Goal: Task Accomplishment & Management: Use online tool/utility

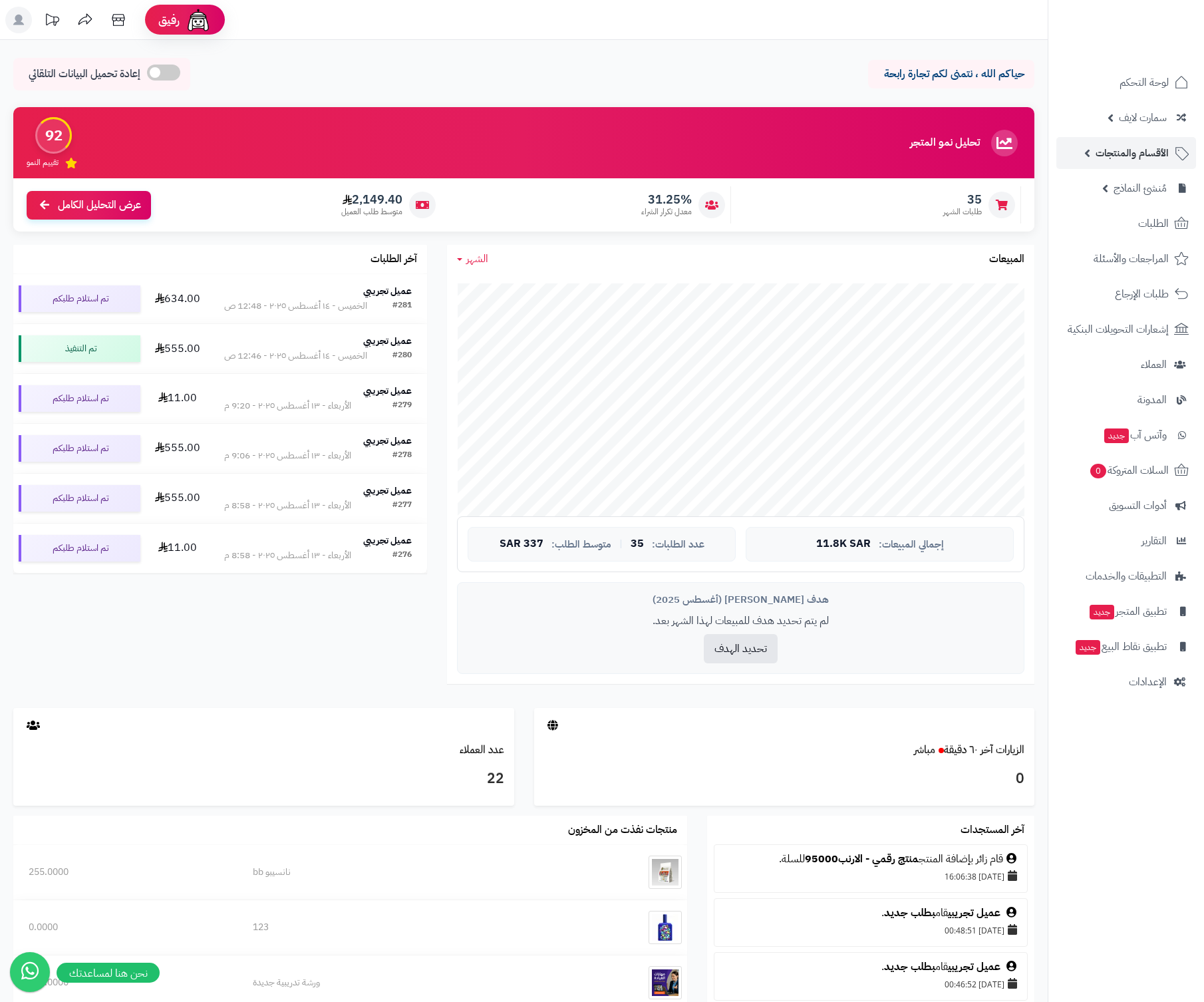
click at [1095, 160] on link "الأقسام والمنتجات" at bounding box center [1126, 153] width 139 height 32
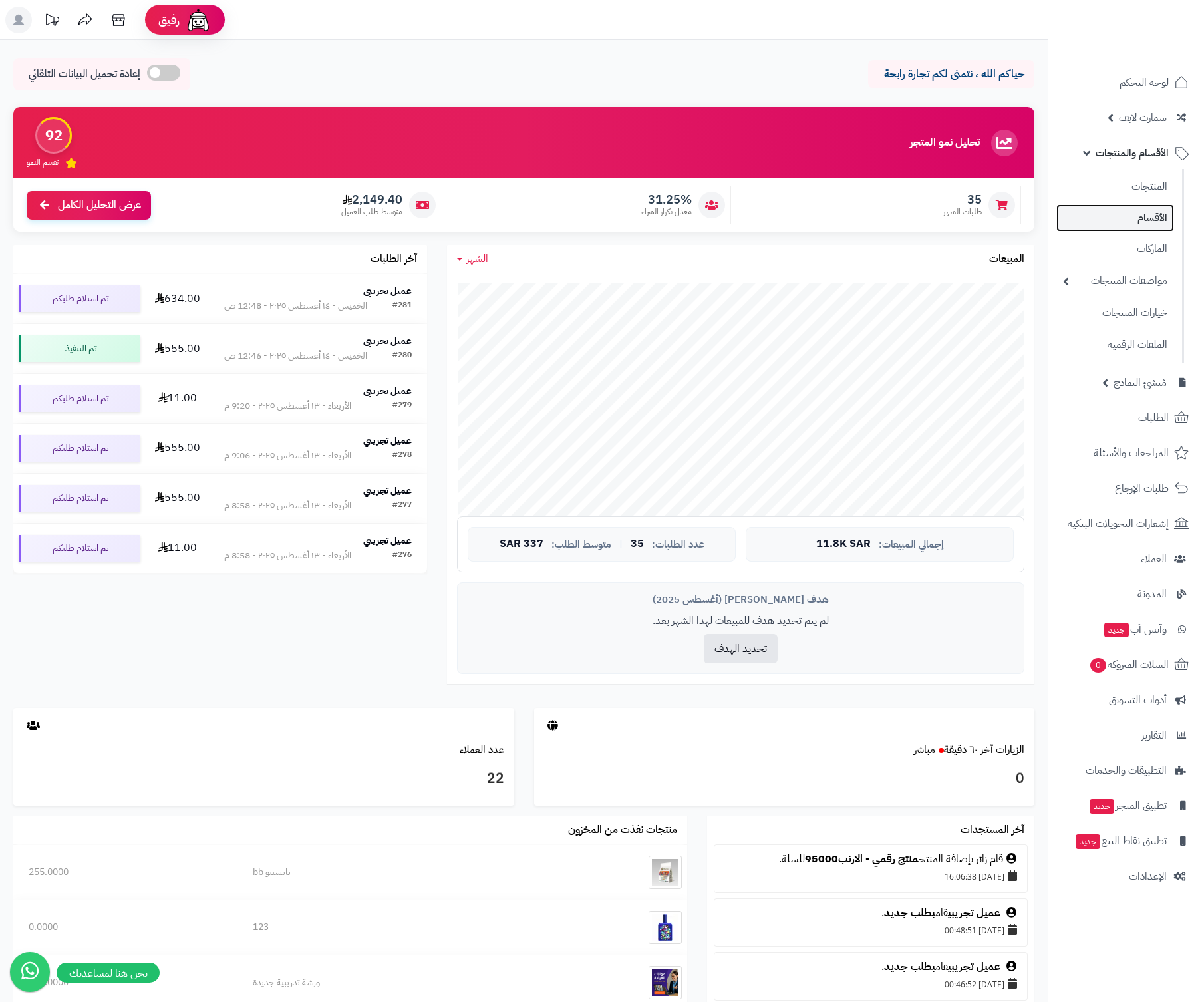
click at [1130, 204] on link "الأقسام" at bounding box center [1115, 217] width 117 height 27
click at [1138, 184] on link "المنتجات" at bounding box center [1115, 185] width 117 height 27
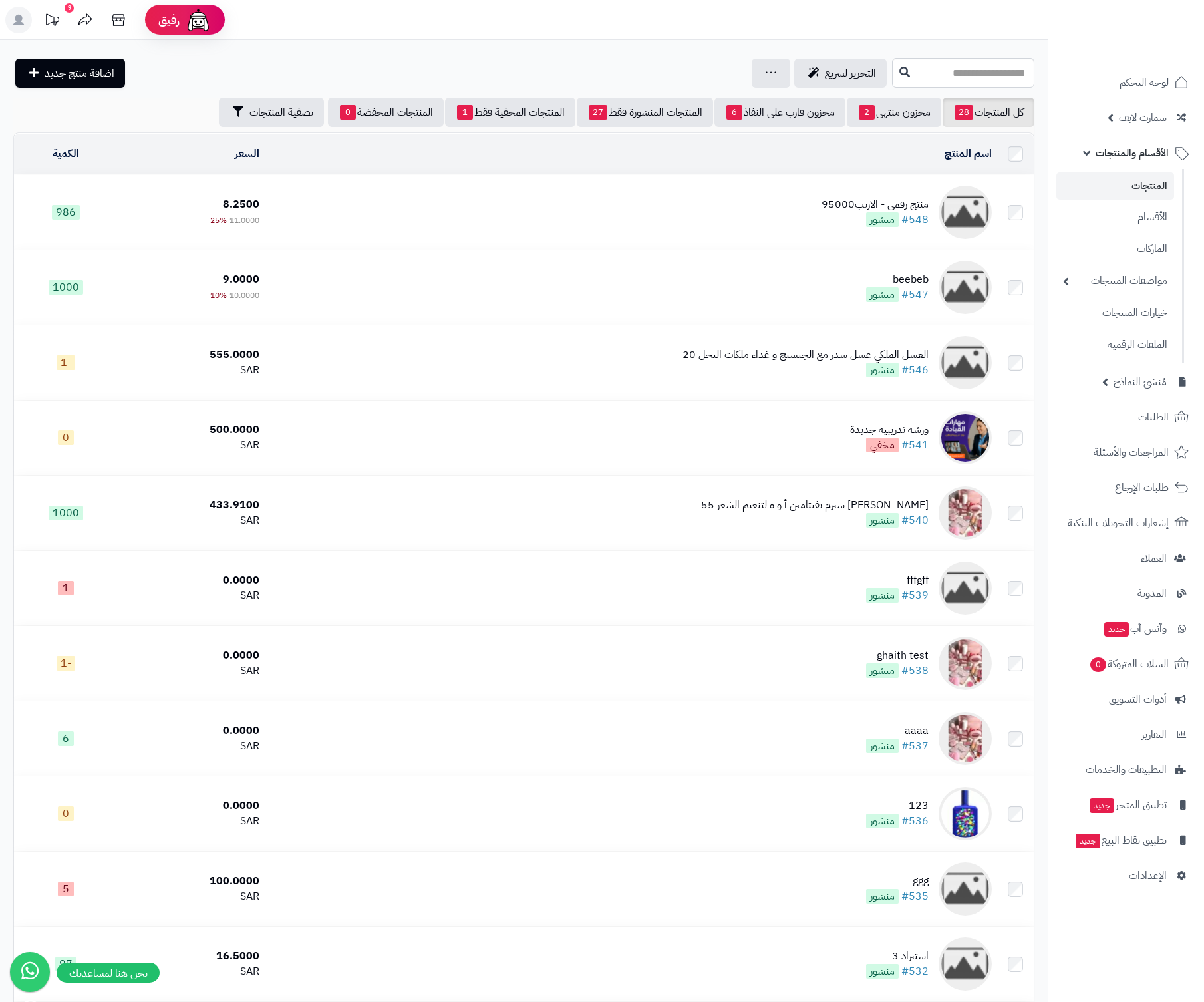
click at [1138, 192] on link "المنتجات" at bounding box center [1115, 185] width 117 height 27
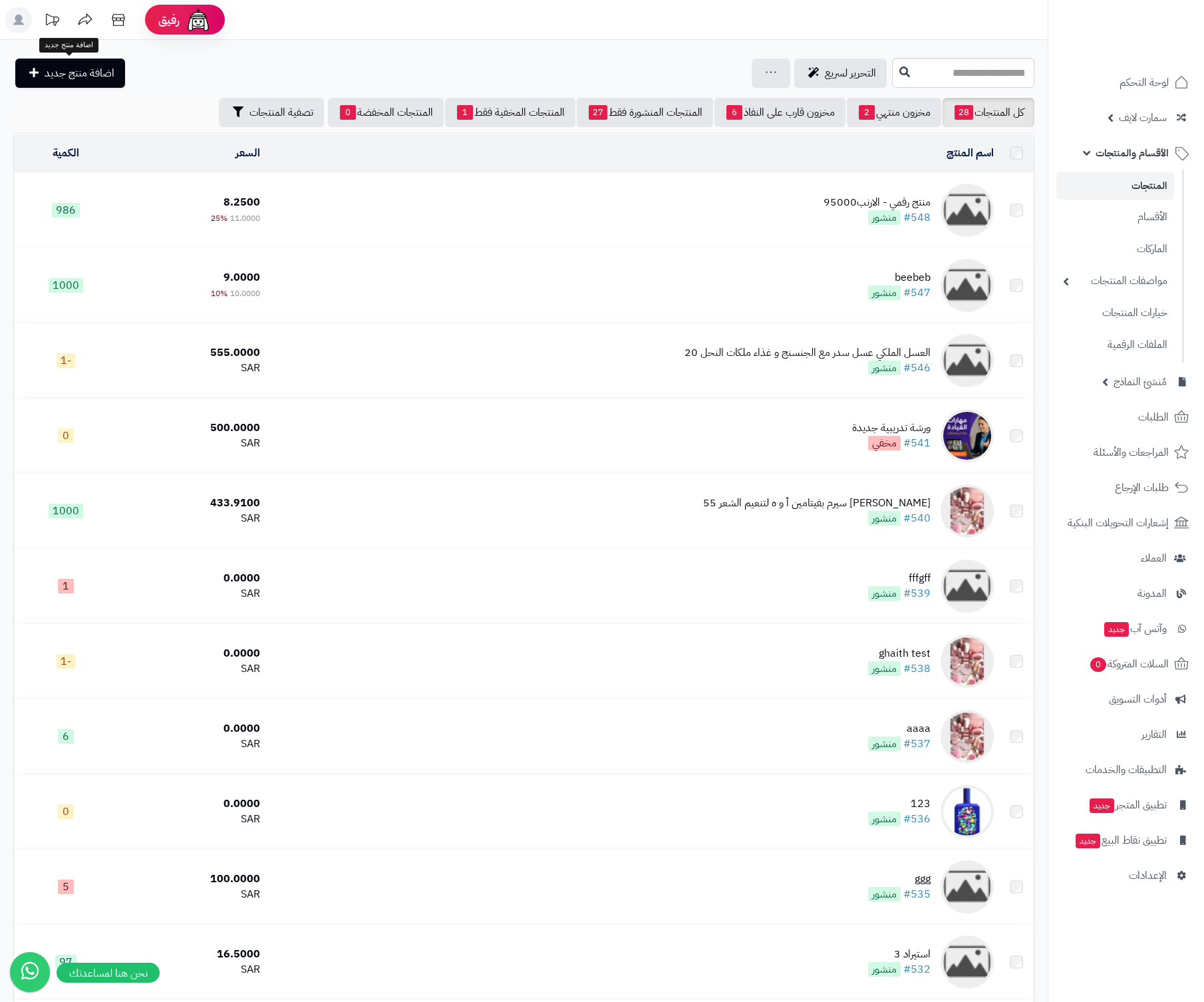
click at [38, 80] on link "اضافة منتج جديد" at bounding box center [70, 73] width 109 height 29
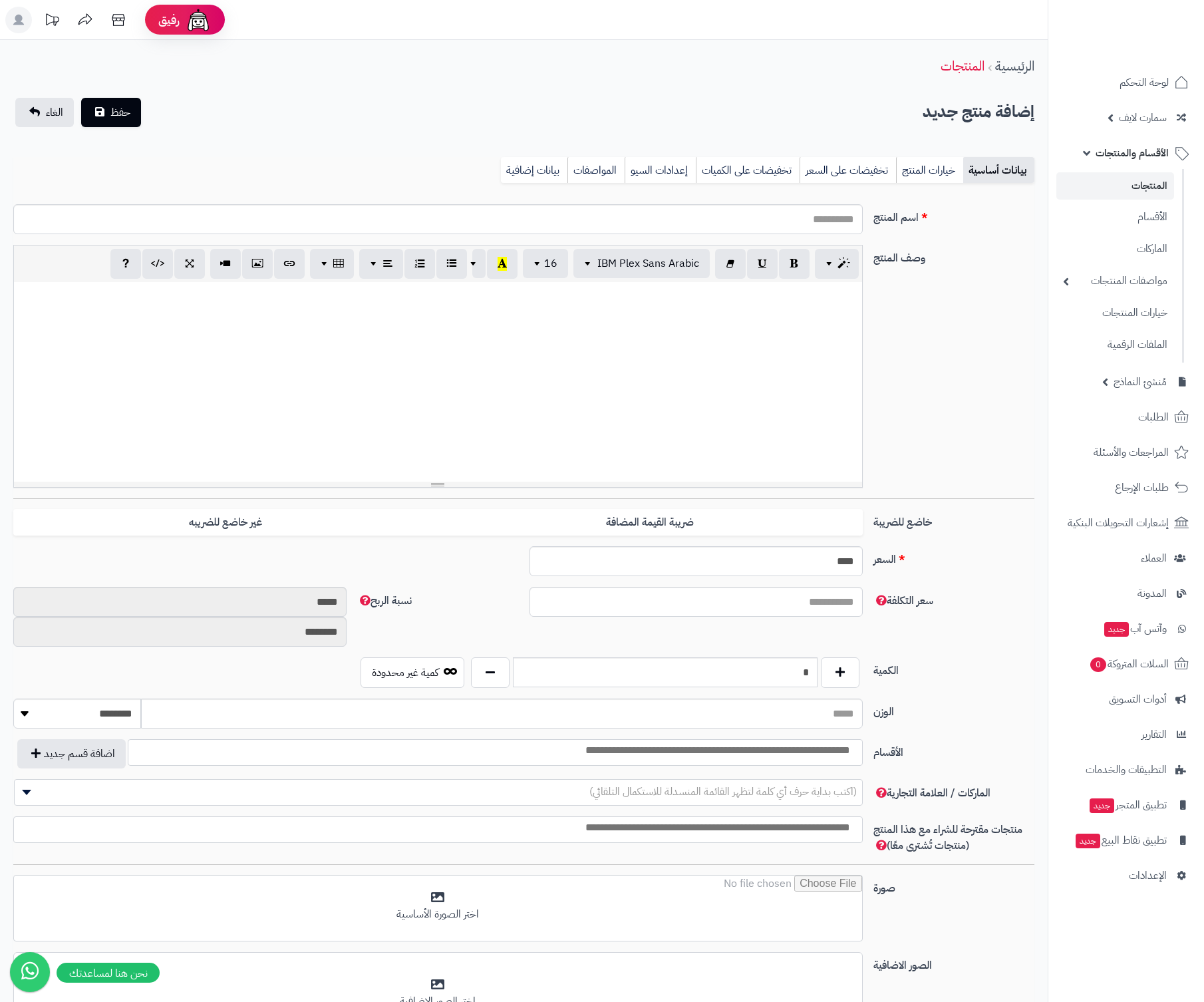
select select
click at [141, 108] on div "حفظ الغاء" at bounding box center [78, 111] width 129 height 29
click at [121, 114] on span "حفظ" at bounding box center [120, 111] width 20 height 16
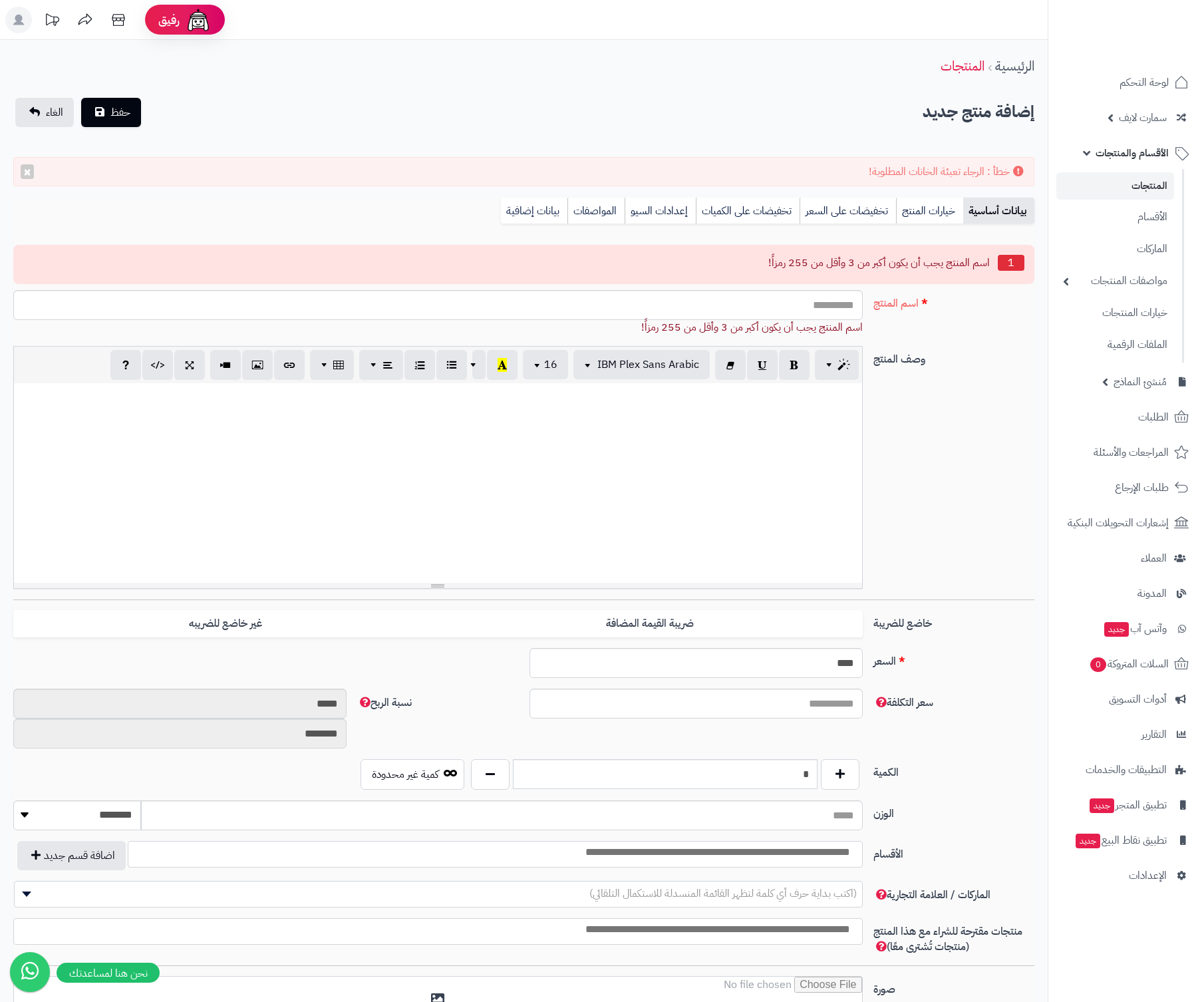
select select
click at [746, 312] on input "اسم المنتج" at bounding box center [437, 304] width 849 height 30
type input "***"
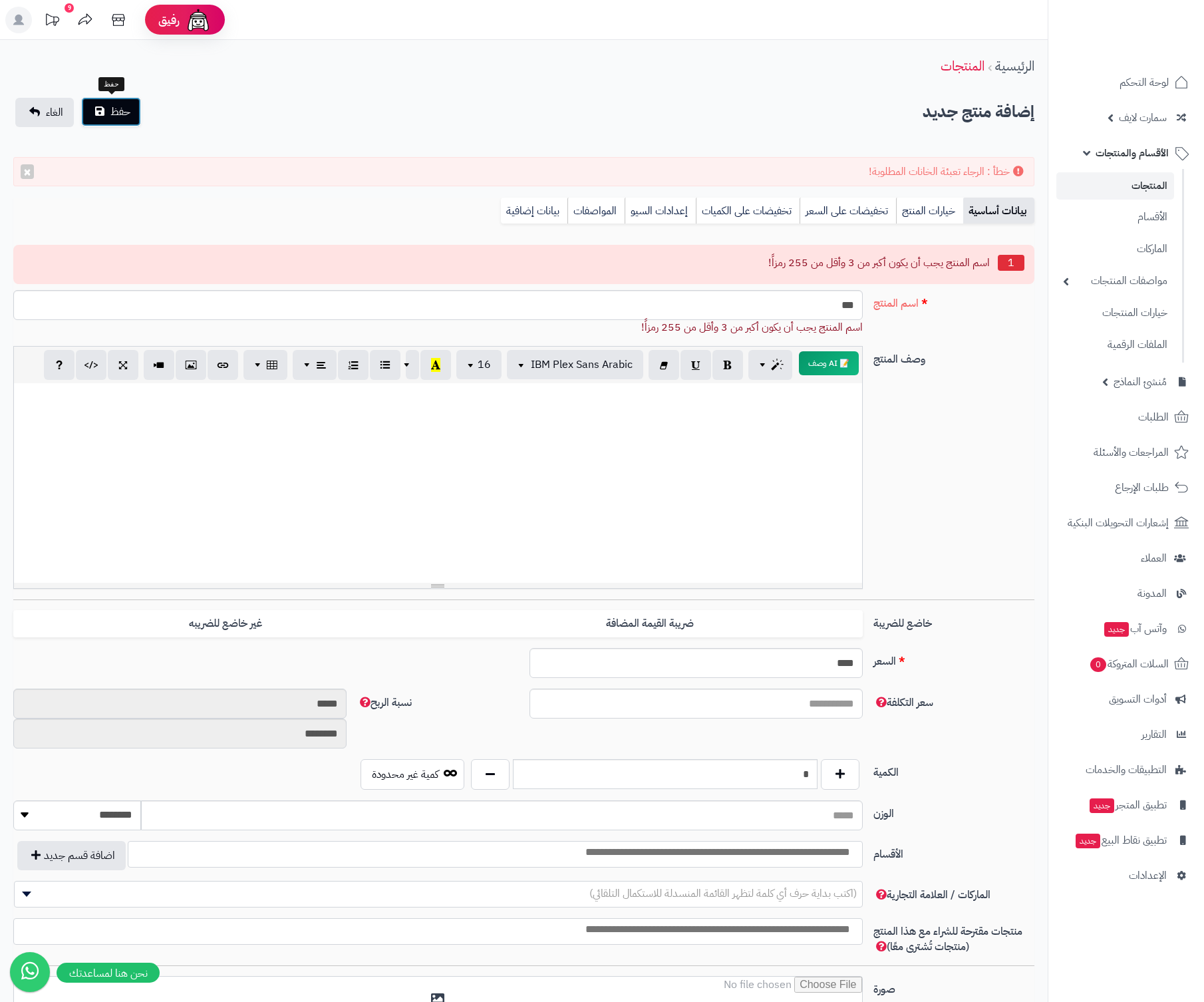
click at [133, 123] on button "حفظ" at bounding box center [111, 111] width 60 height 29
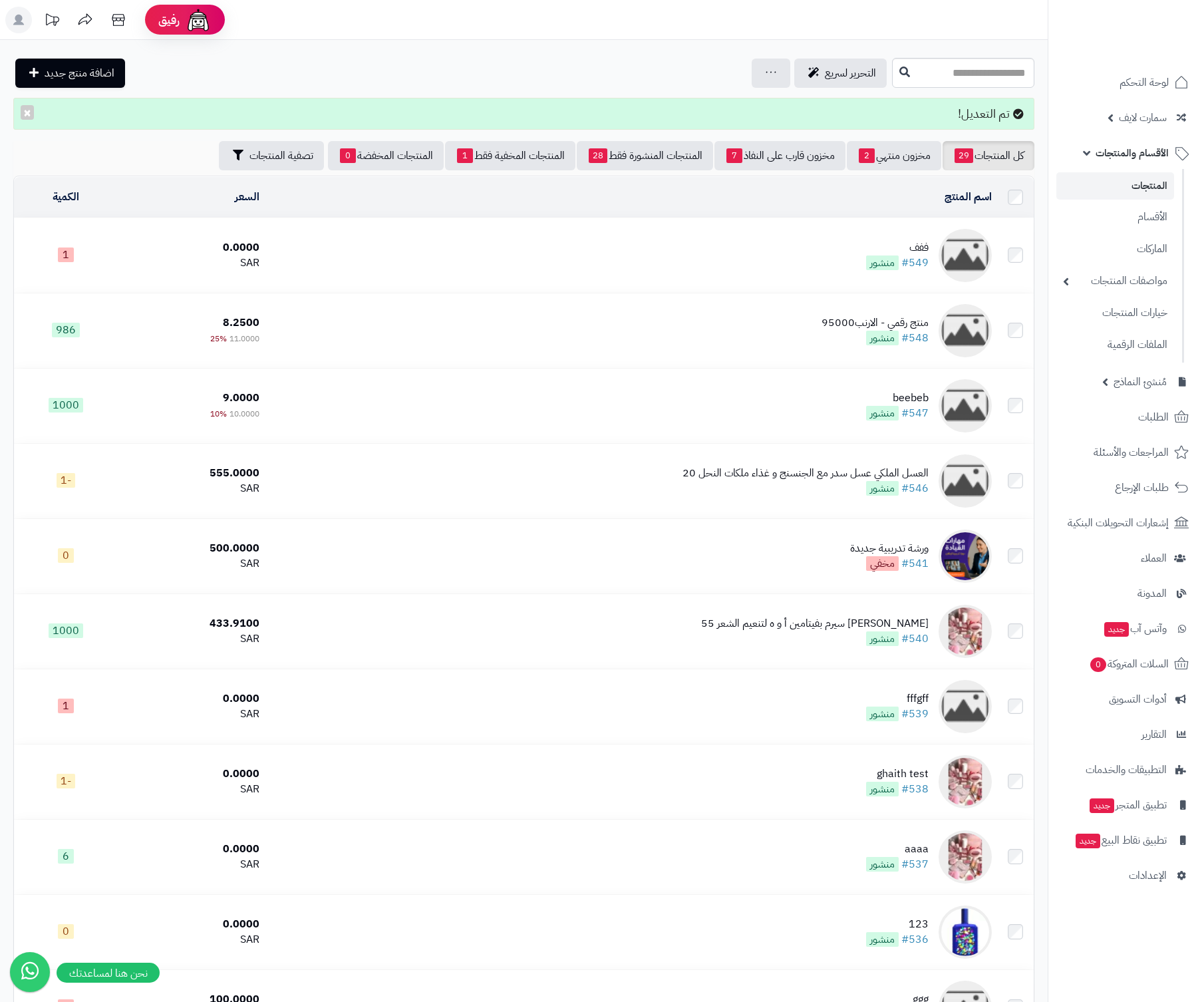
click at [895, 229] on td "ففف #549 منشور" at bounding box center [630, 255] width 731 height 75
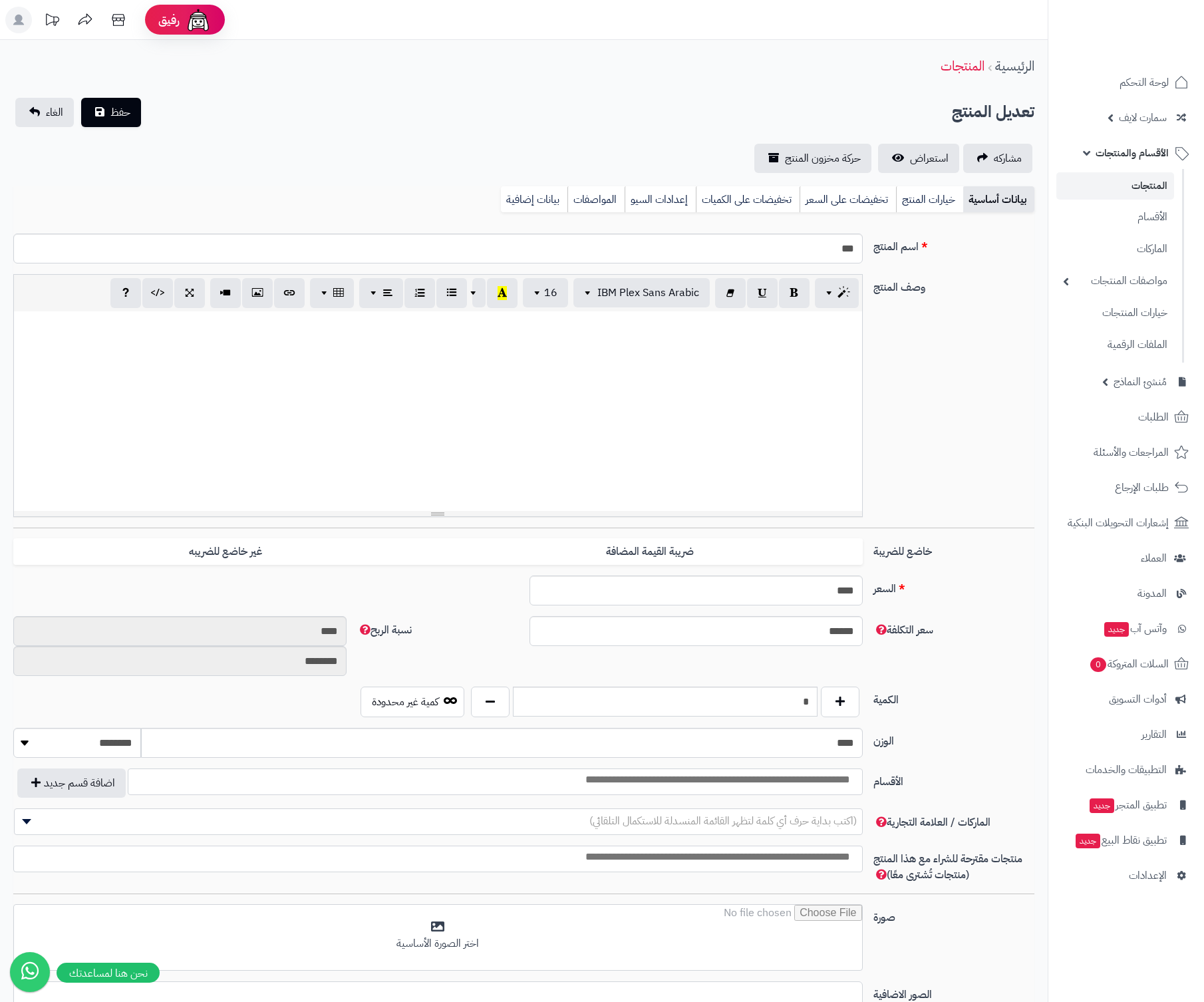
select select
click at [1139, 690] on span "أدوات التسويق" at bounding box center [1137, 699] width 58 height 19
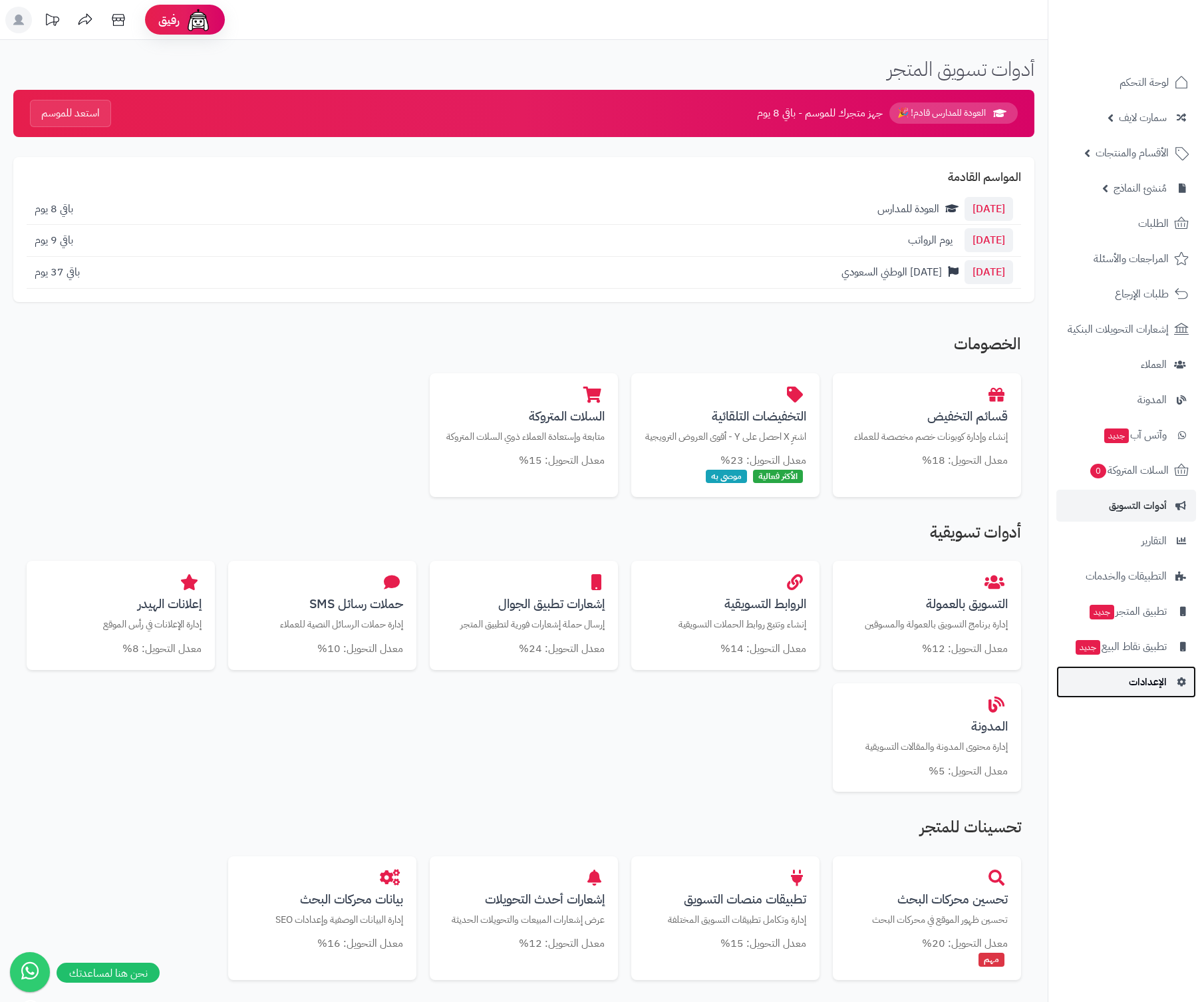
click at [1140, 689] on span "الإعدادات" at bounding box center [1147, 682] width 38 height 19
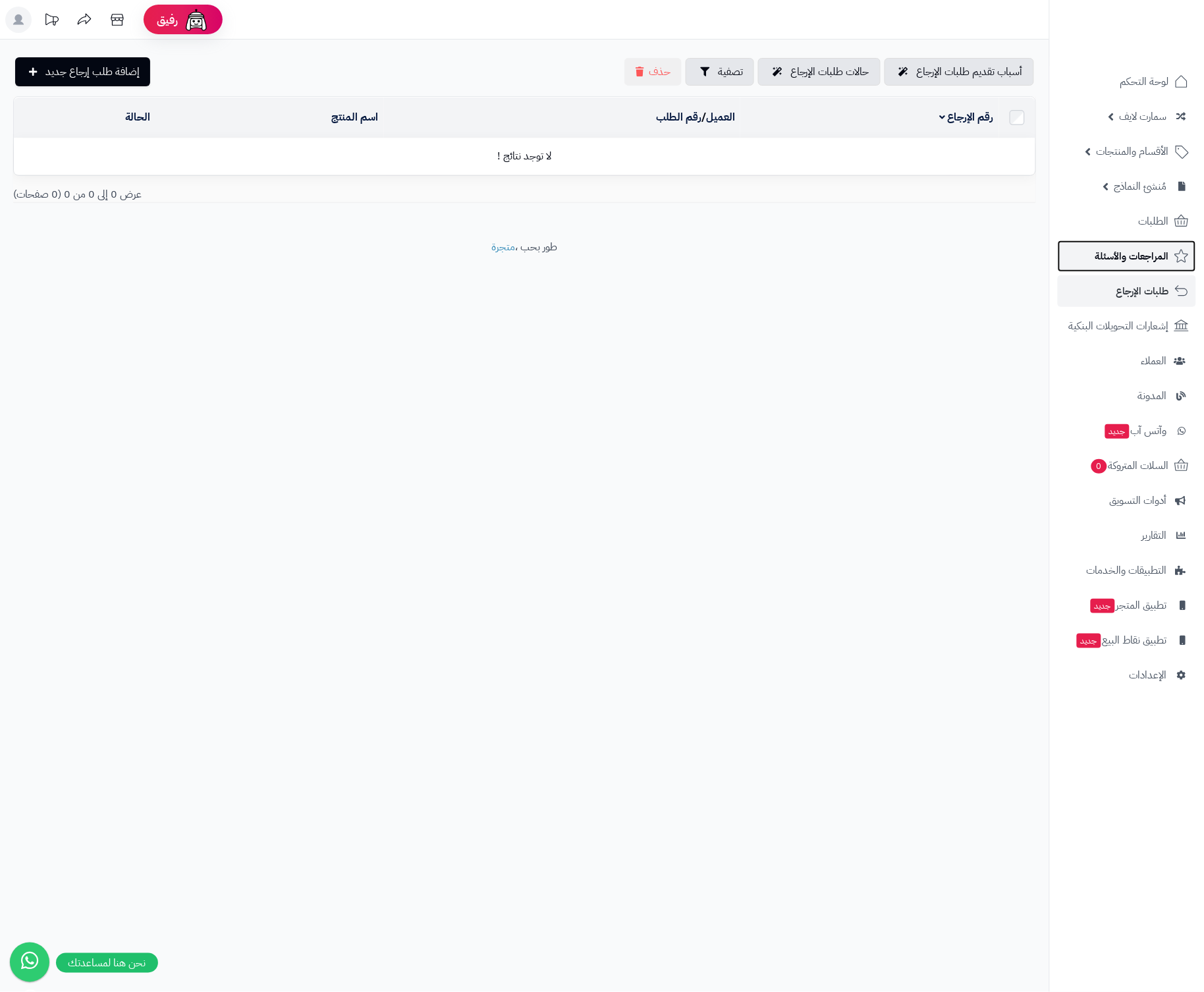
click at [1140, 251] on span "المراجعات والأسئلة" at bounding box center [1132, 256] width 74 height 19
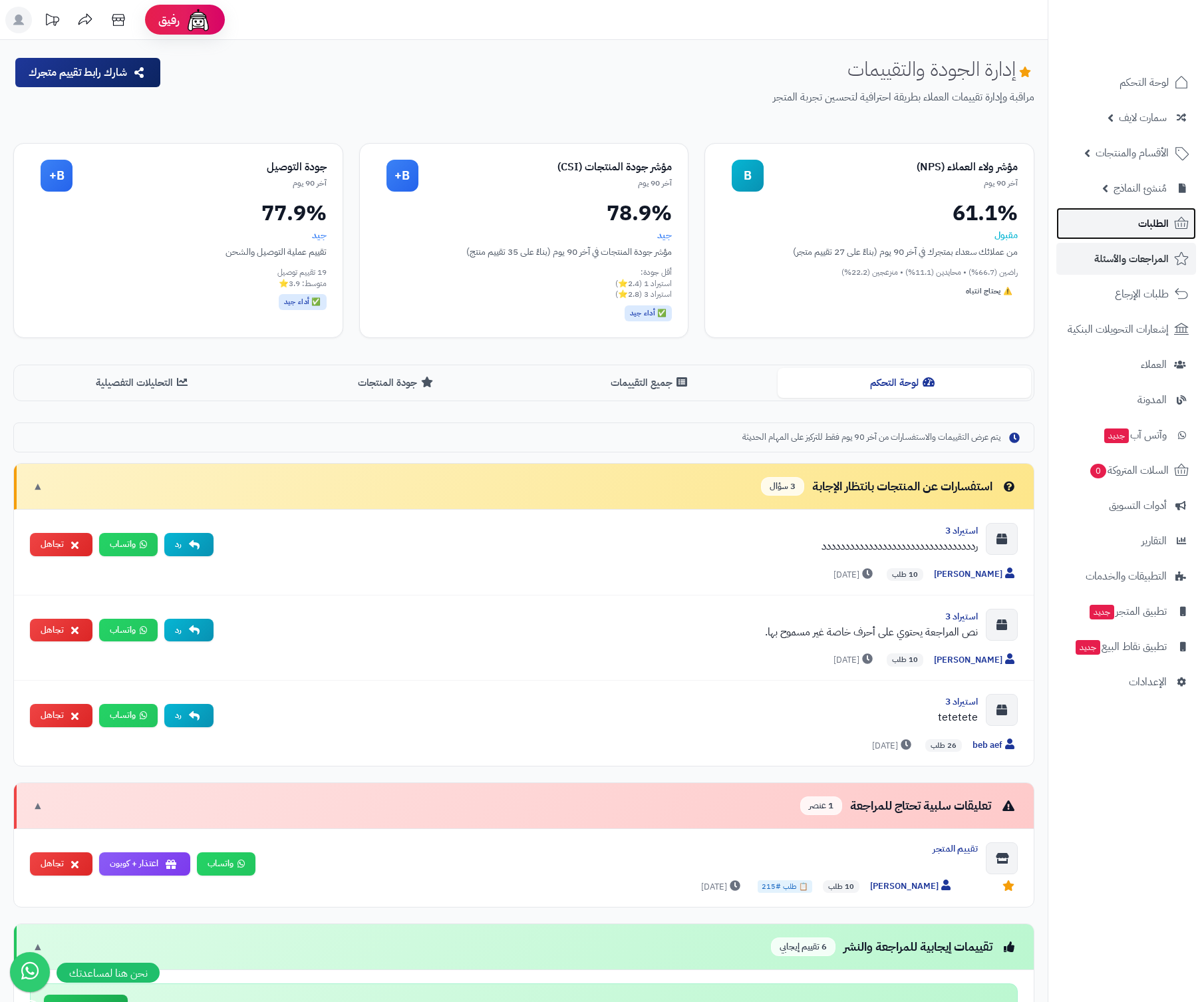
click at [1168, 226] on link "الطلبات" at bounding box center [1126, 224] width 139 height 32
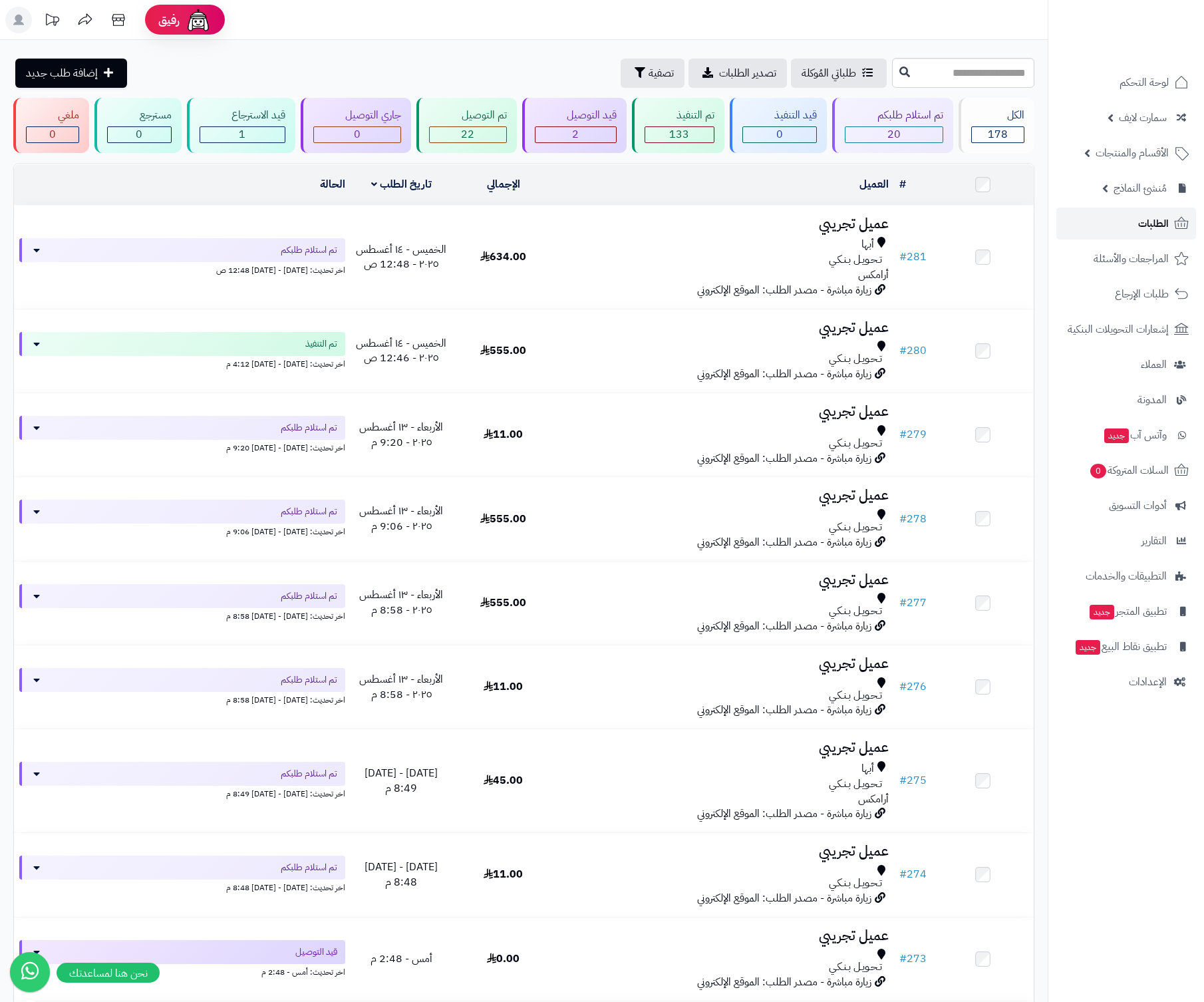
click at [1141, 226] on span "الطلبات" at bounding box center [1153, 223] width 31 height 19
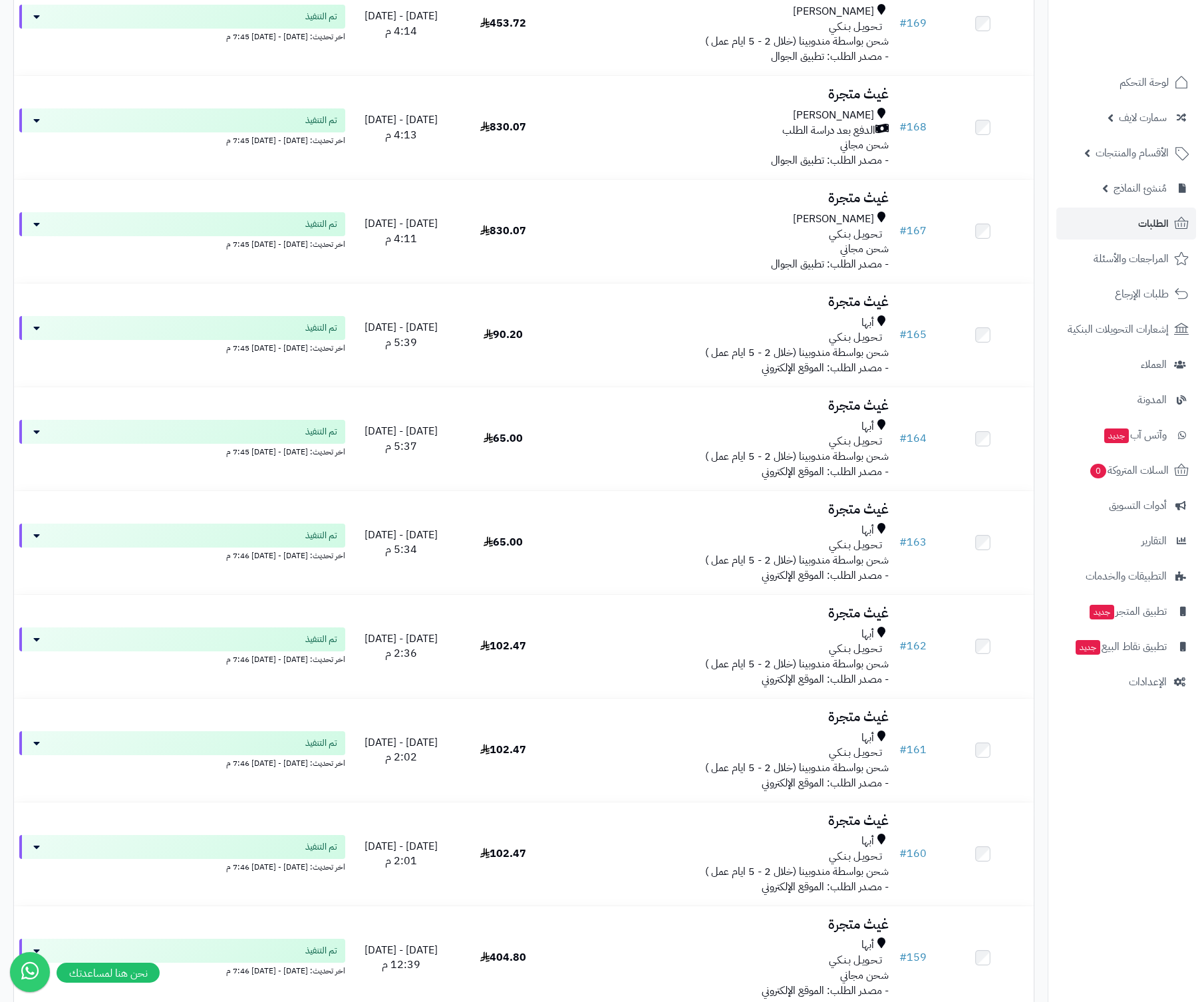
scroll to position [9378, 0]
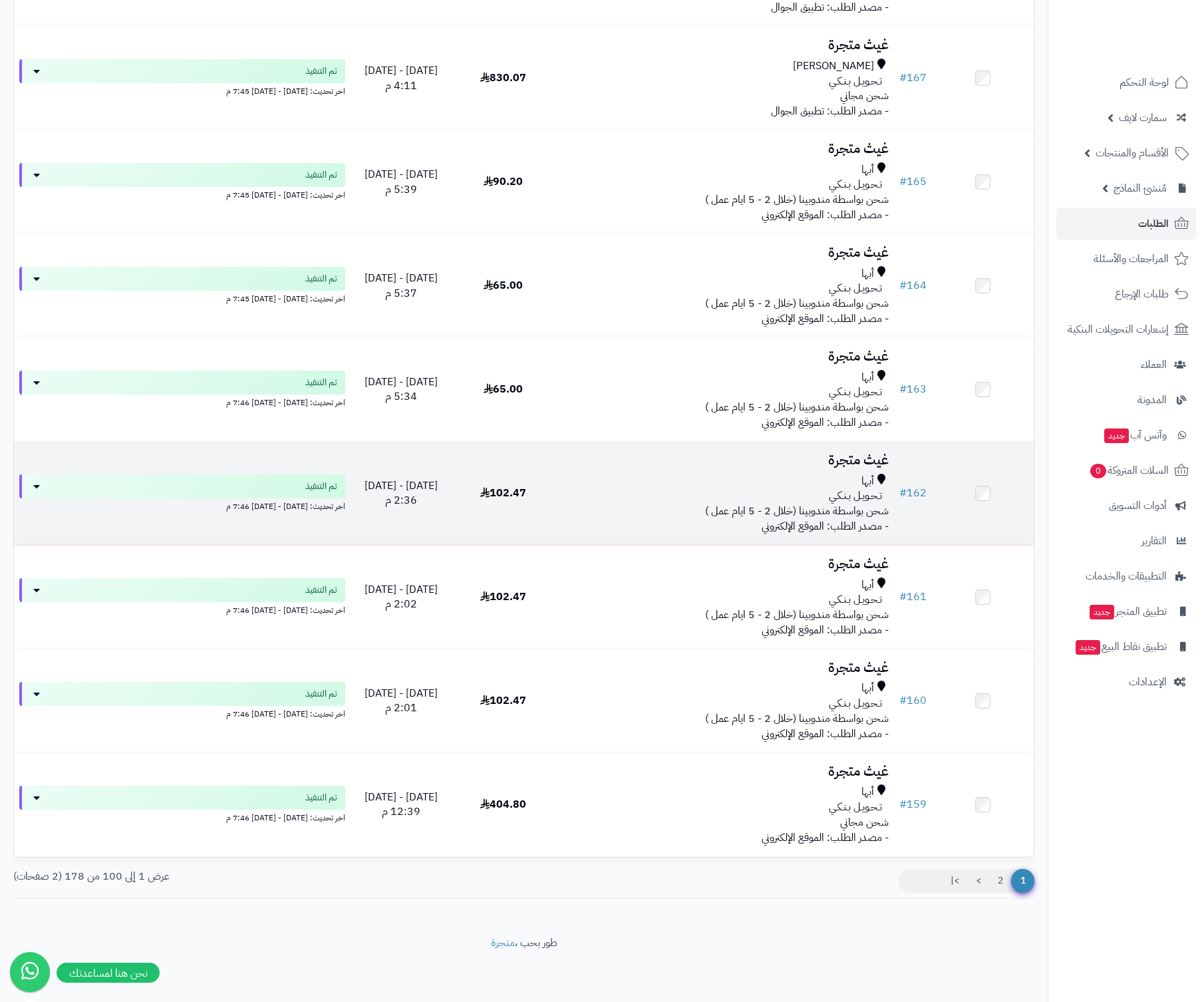
click at [860, 489] on span "تـحـويـل بـنـكـي" at bounding box center [855, 496] width 53 height 15
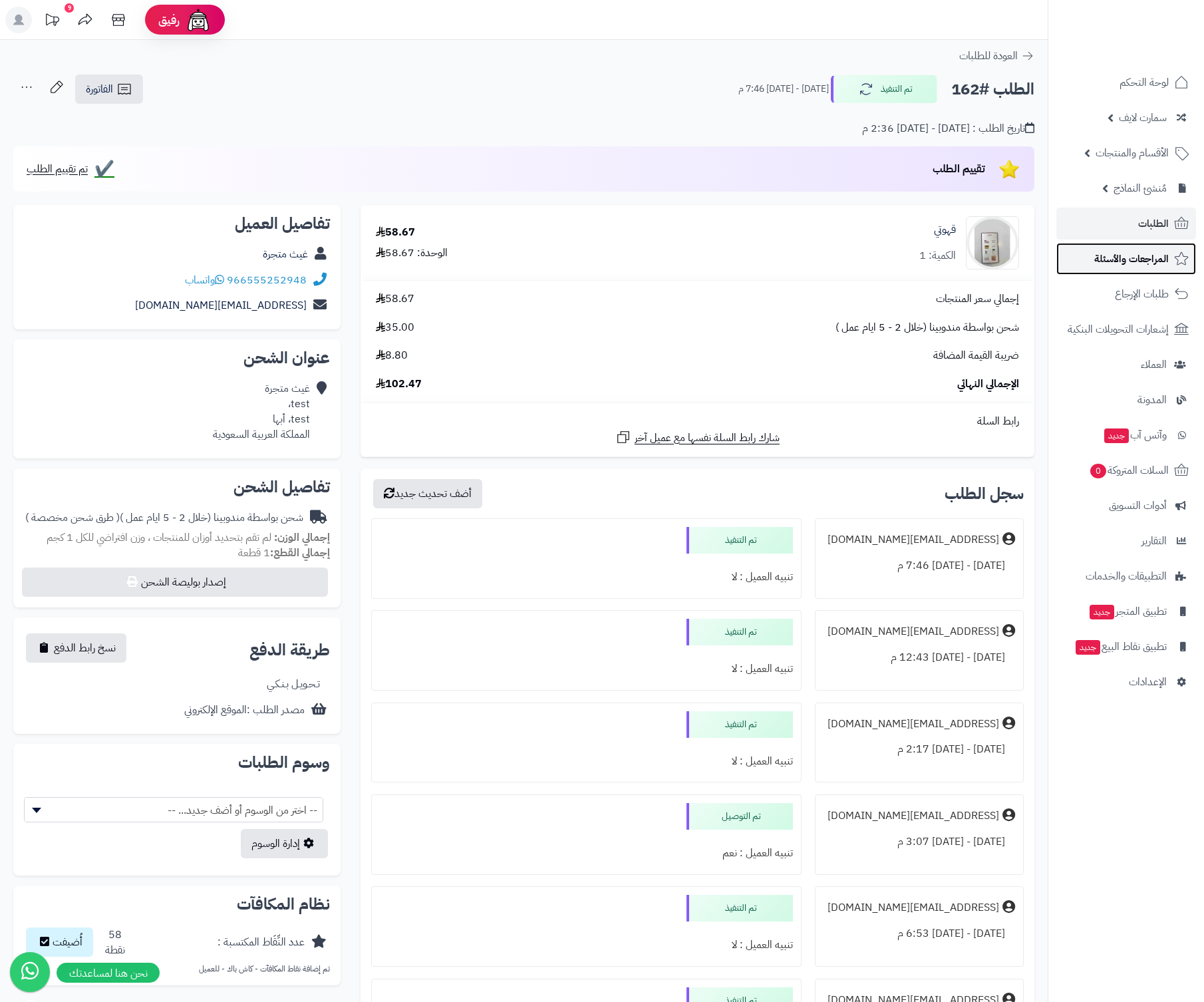
click at [1104, 260] on span "المراجعات والأسئلة" at bounding box center [1131, 259] width 75 height 19
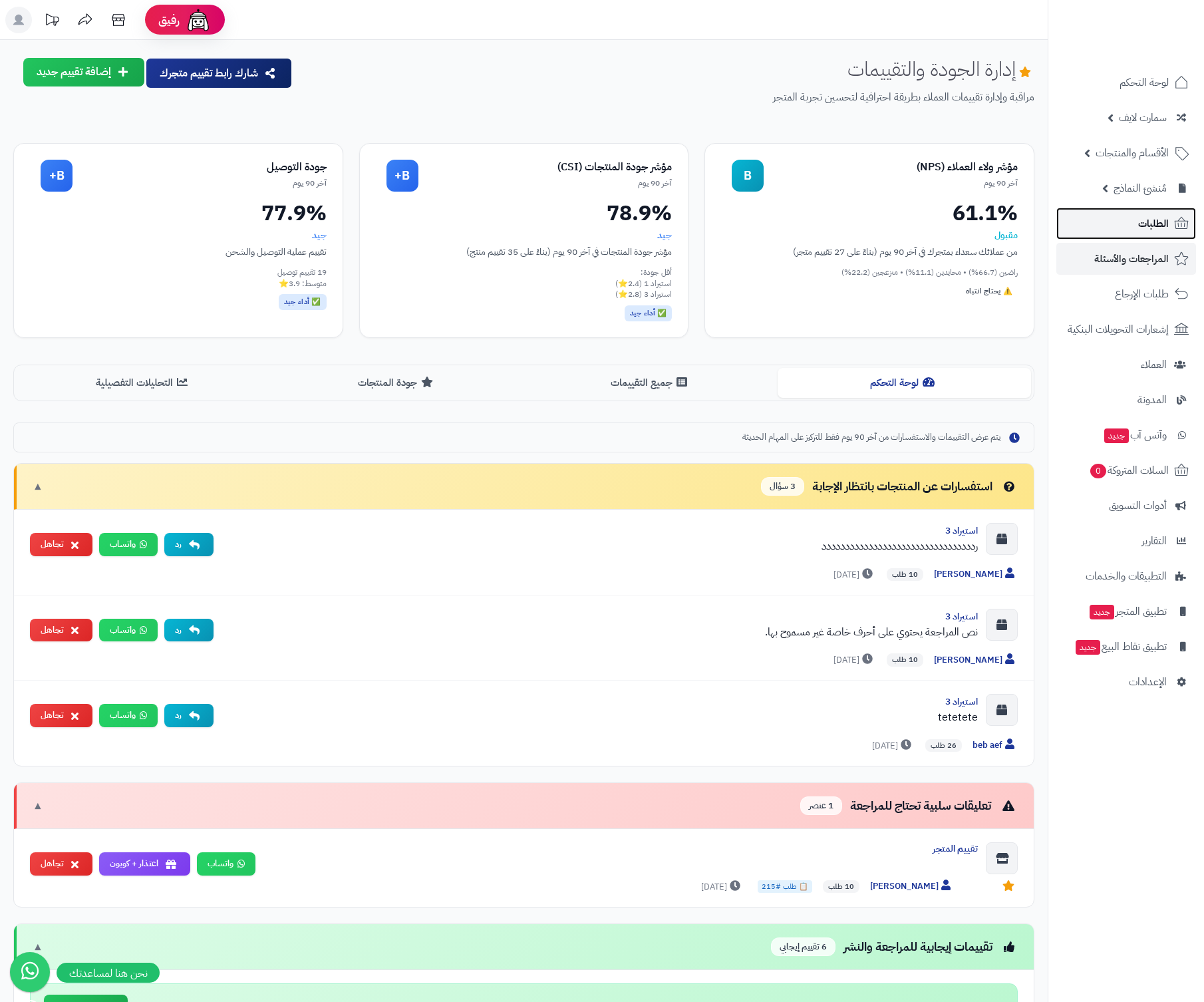
click at [1162, 224] on span "الطلبات" at bounding box center [1153, 223] width 31 height 19
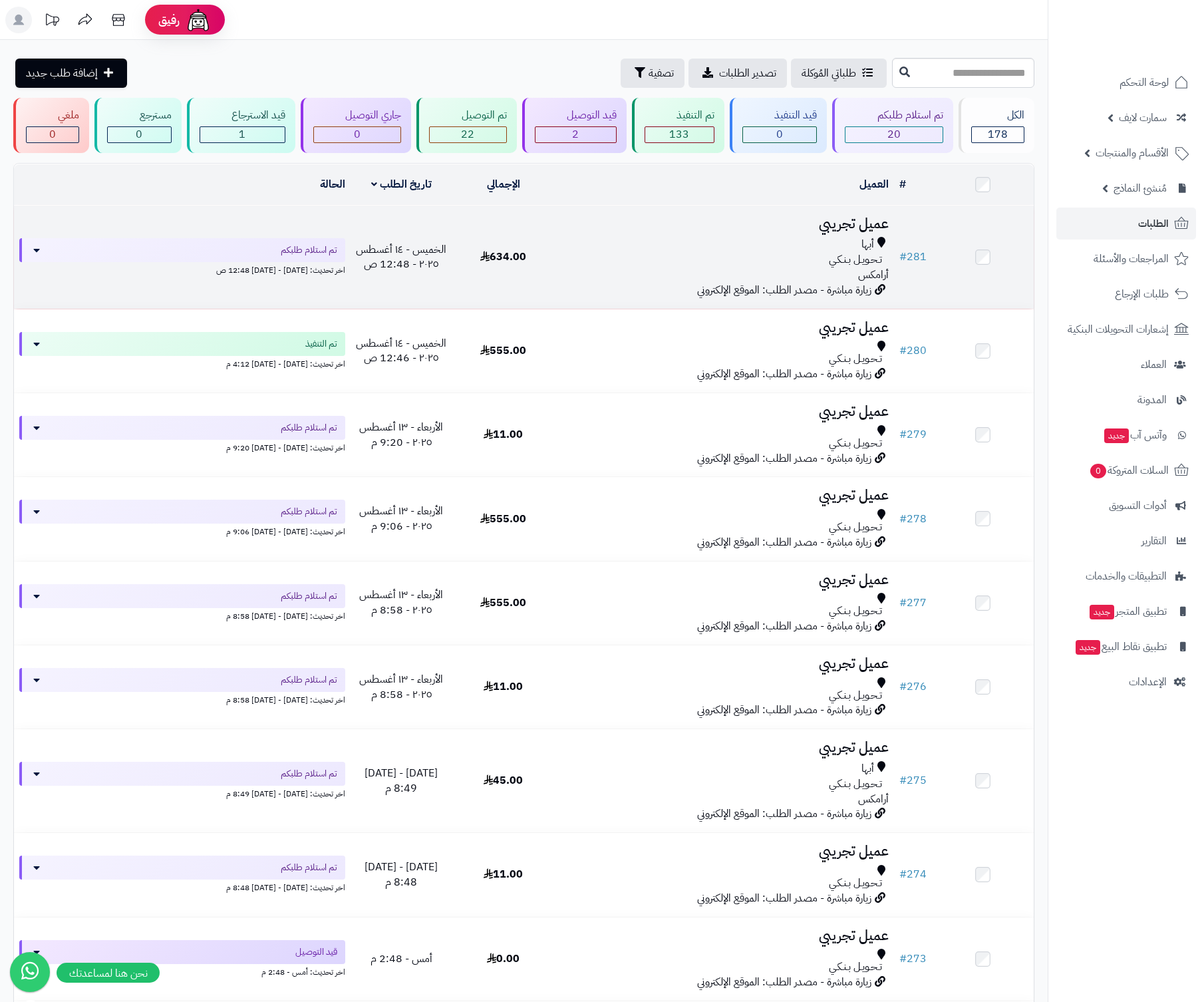
click at [854, 258] on span "تـحـويـل بـنـكـي" at bounding box center [855, 259] width 53 height 15
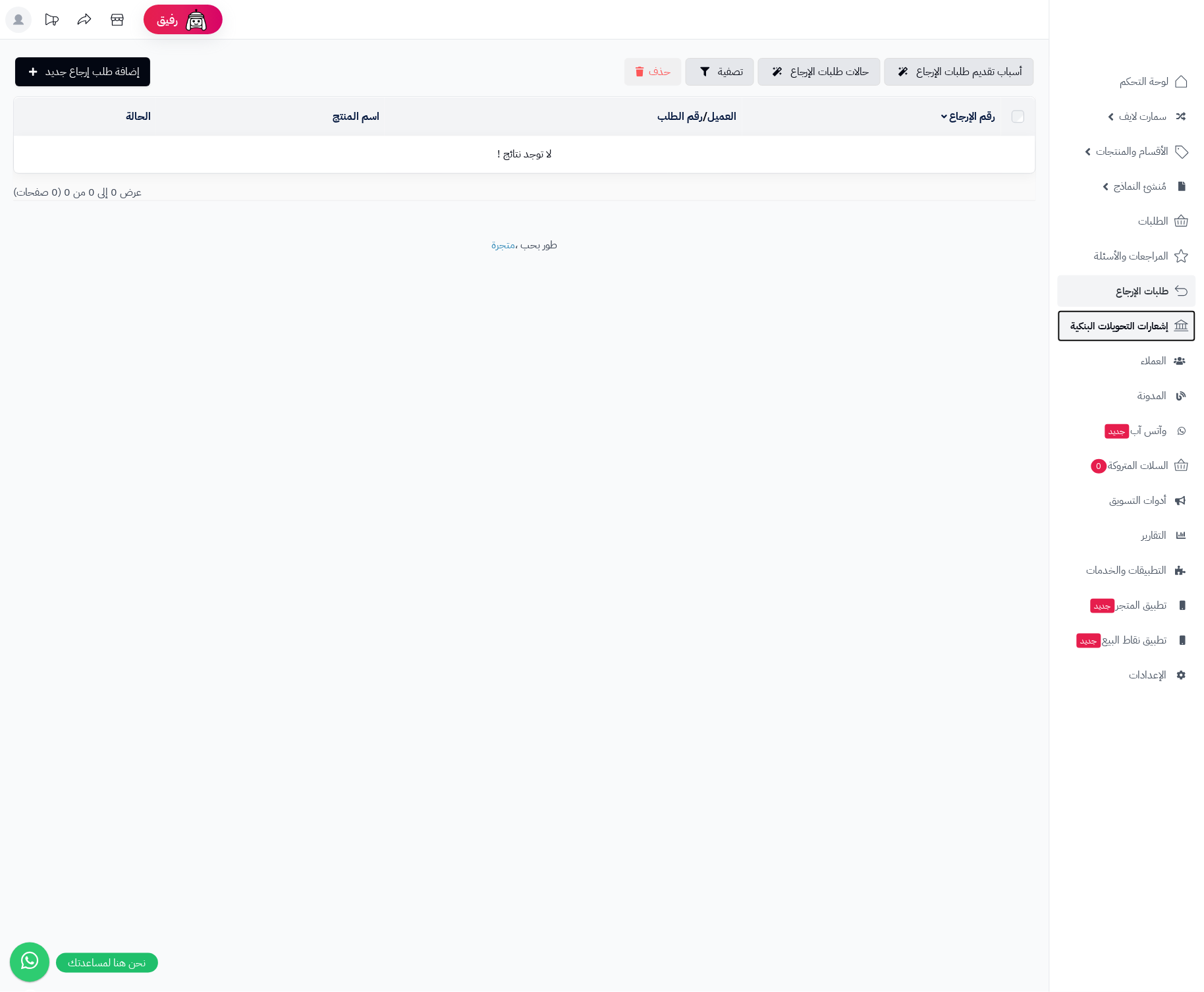
click at [1129, 333] on span "إشعارات التحويلات البنكية" at bounding box center [1120, 326] width 99 height 19
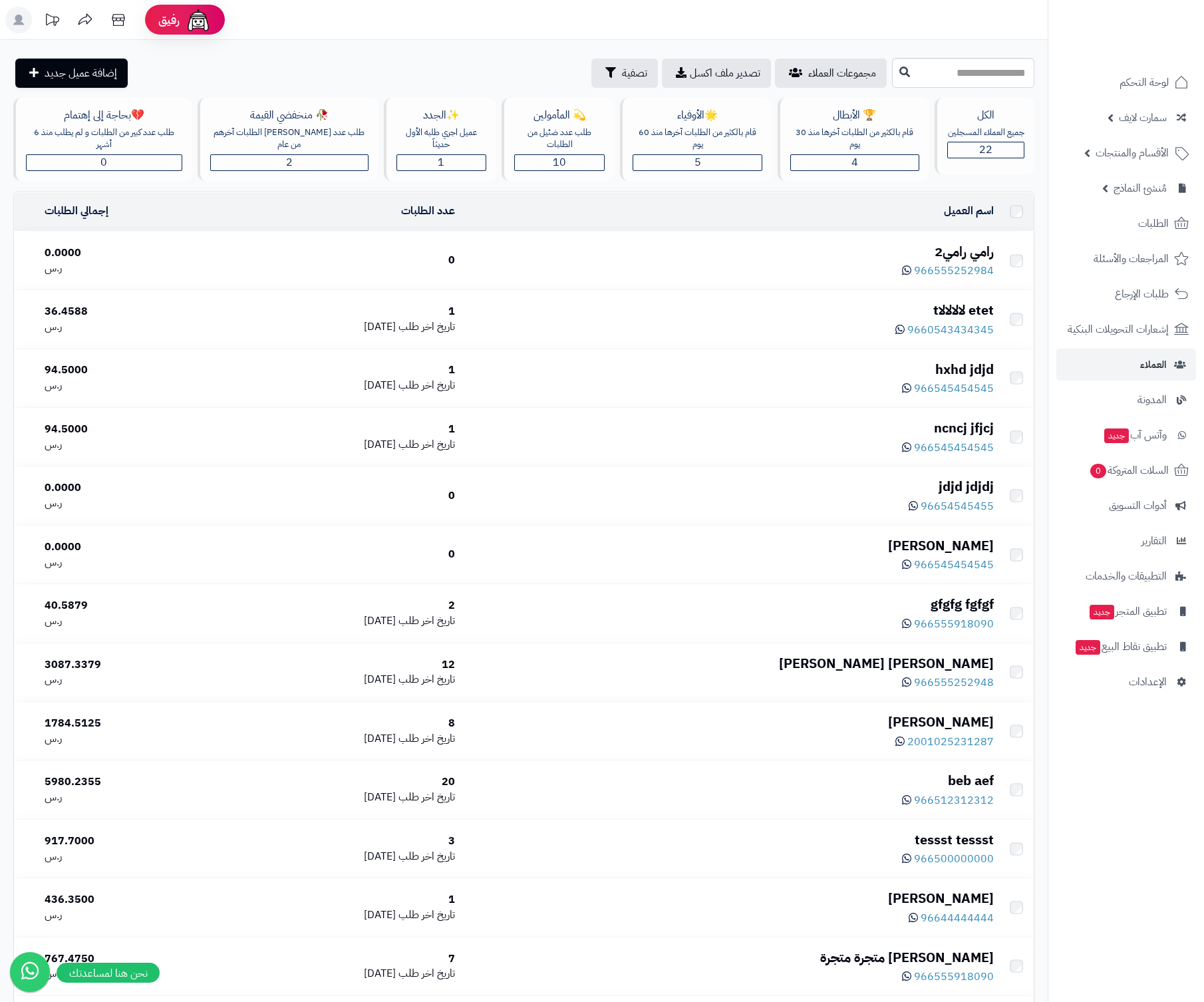
click at [1149, 400] on span "المدونة" at bounding box center [1151, 399] width 29 height 19
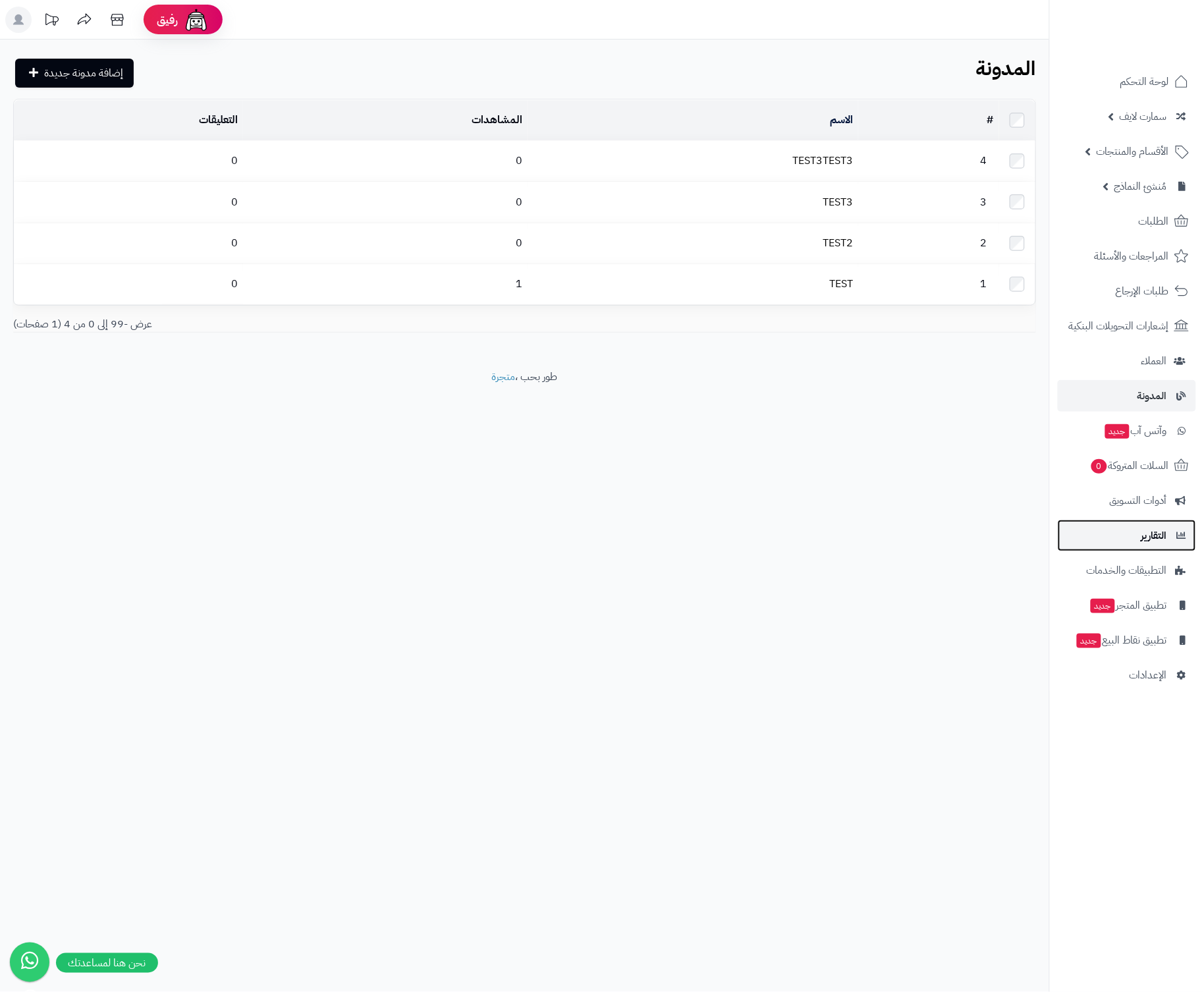
click at [1129, 523] on link "التقارير" at bounding box center [1127, 535] width 138 height 32
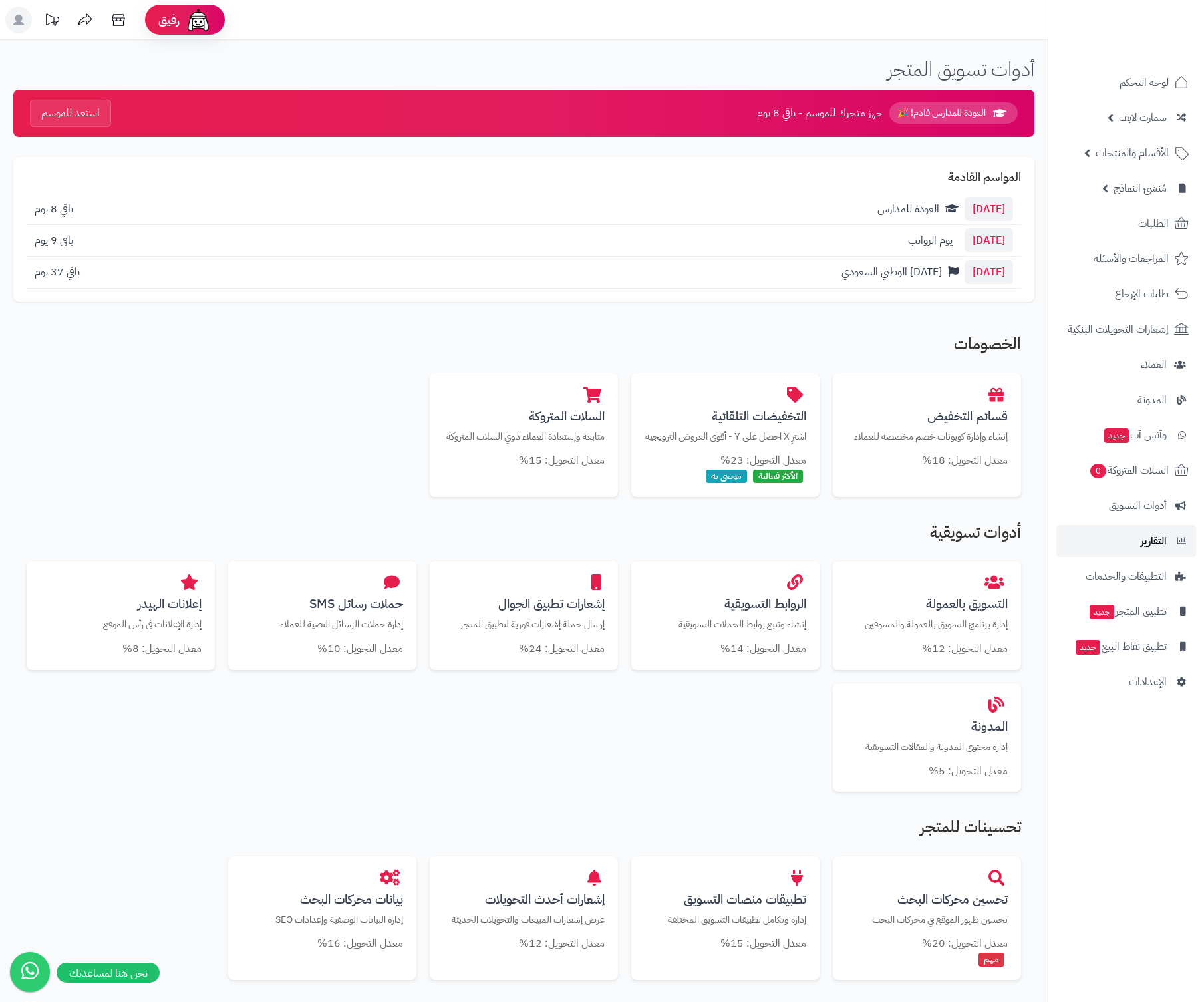
click at [1146, 554] on link "التقارير" at bounding box center [1126, 540] width 139 height 32
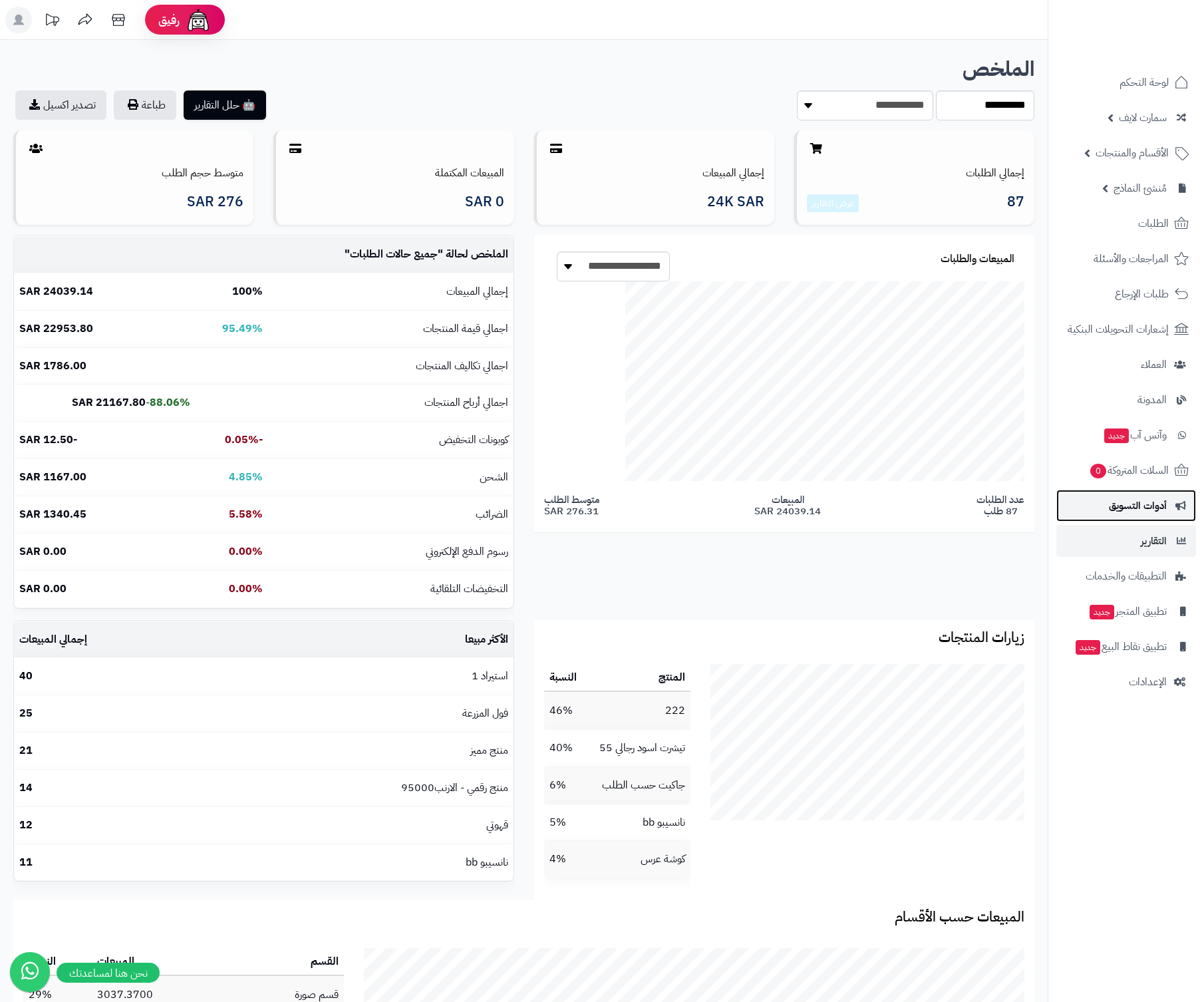
click at [1135, 502] on span "أدوات التسويق" at bounding box center [1137, 505] width 58 height 19
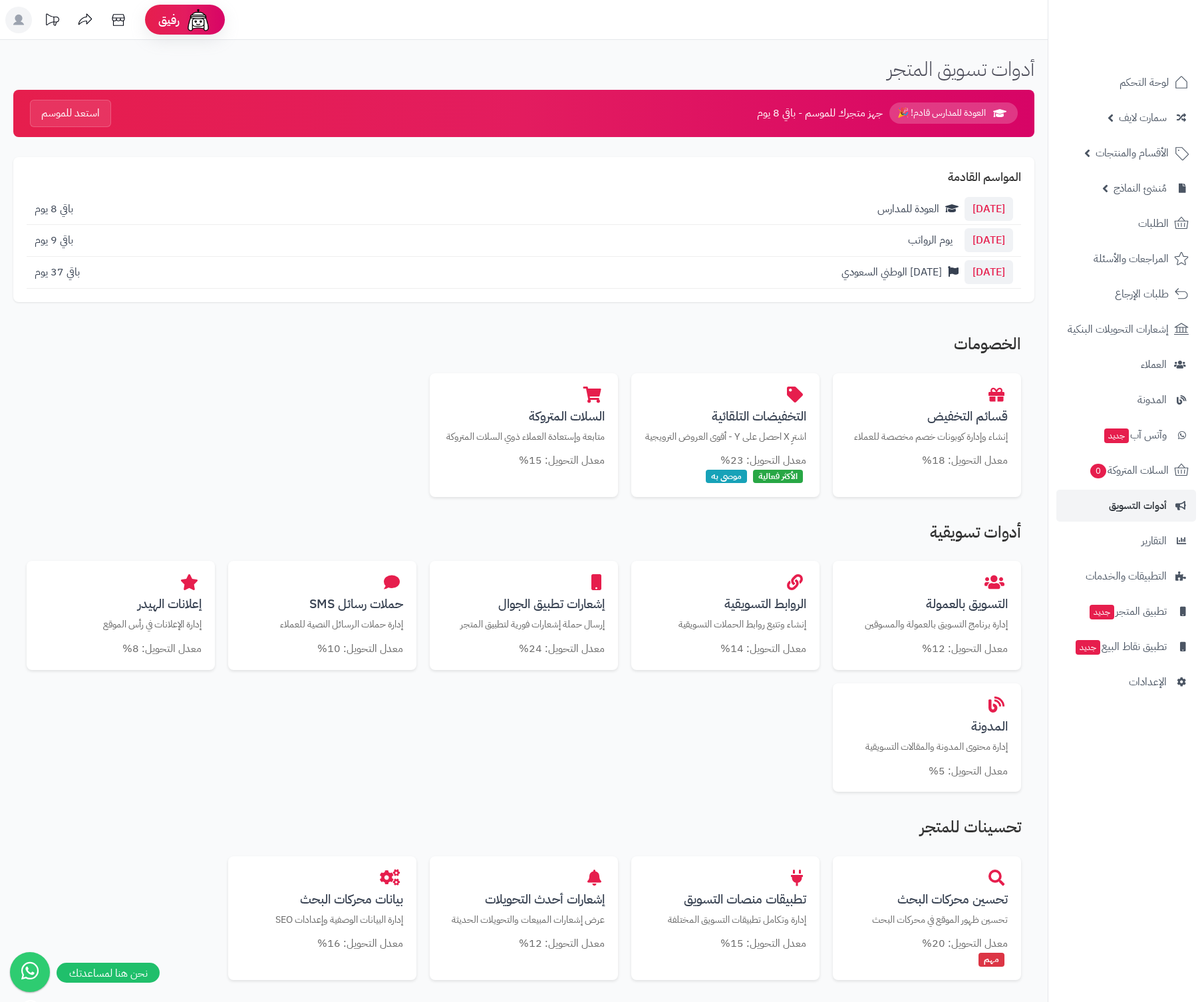
click at [1170, 677] on link "الإعدادات" at bounding box center [1126, 682] width 139 height 32
